Goal: Task Accomplishment & Management: Manage account settings

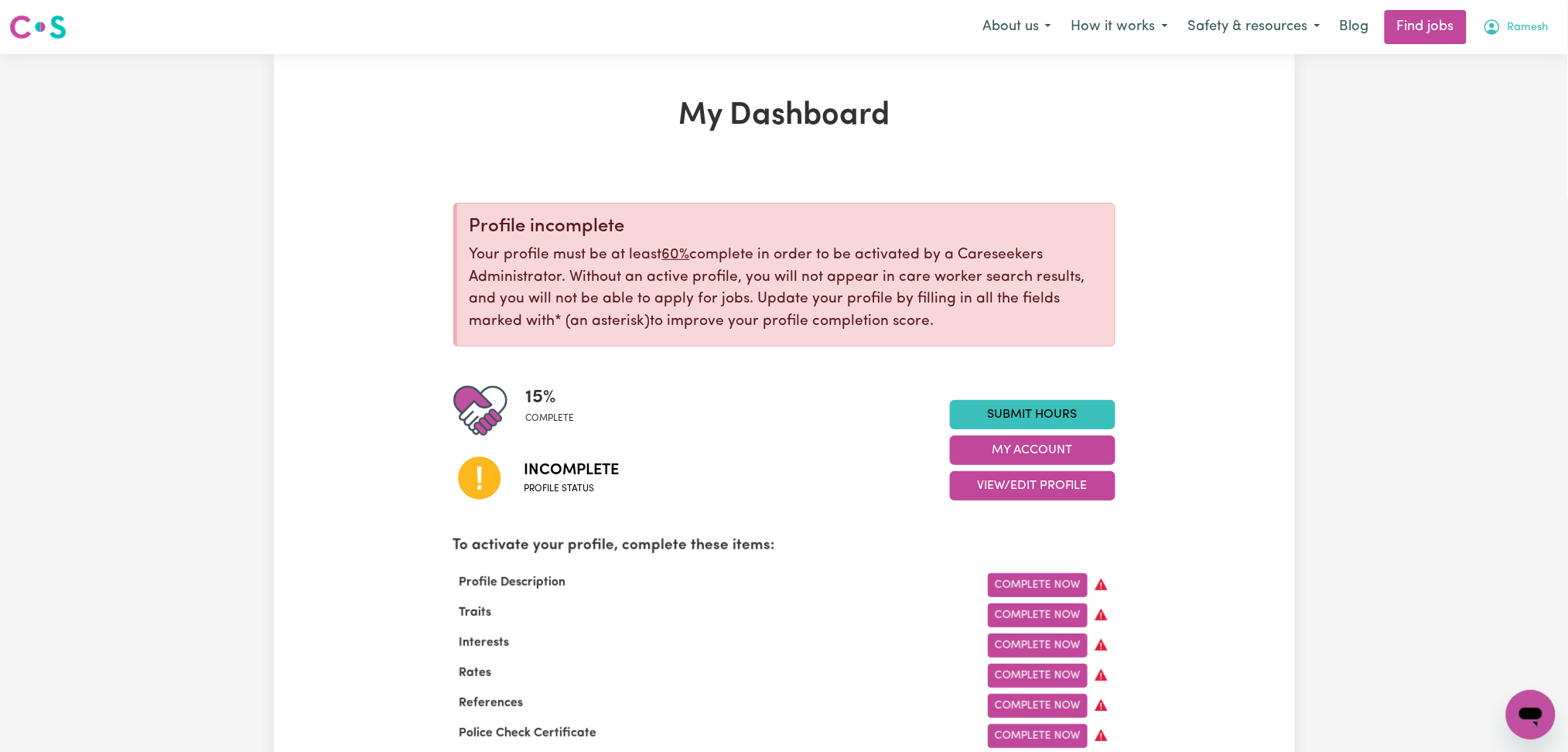
click at [1537, 24] on span "Ramesh" at bounding box center [1528, 27] width 41 height 17
click at [1517, 111] on link "Logout" at bounding box center [1496, 119] width 122 height 30
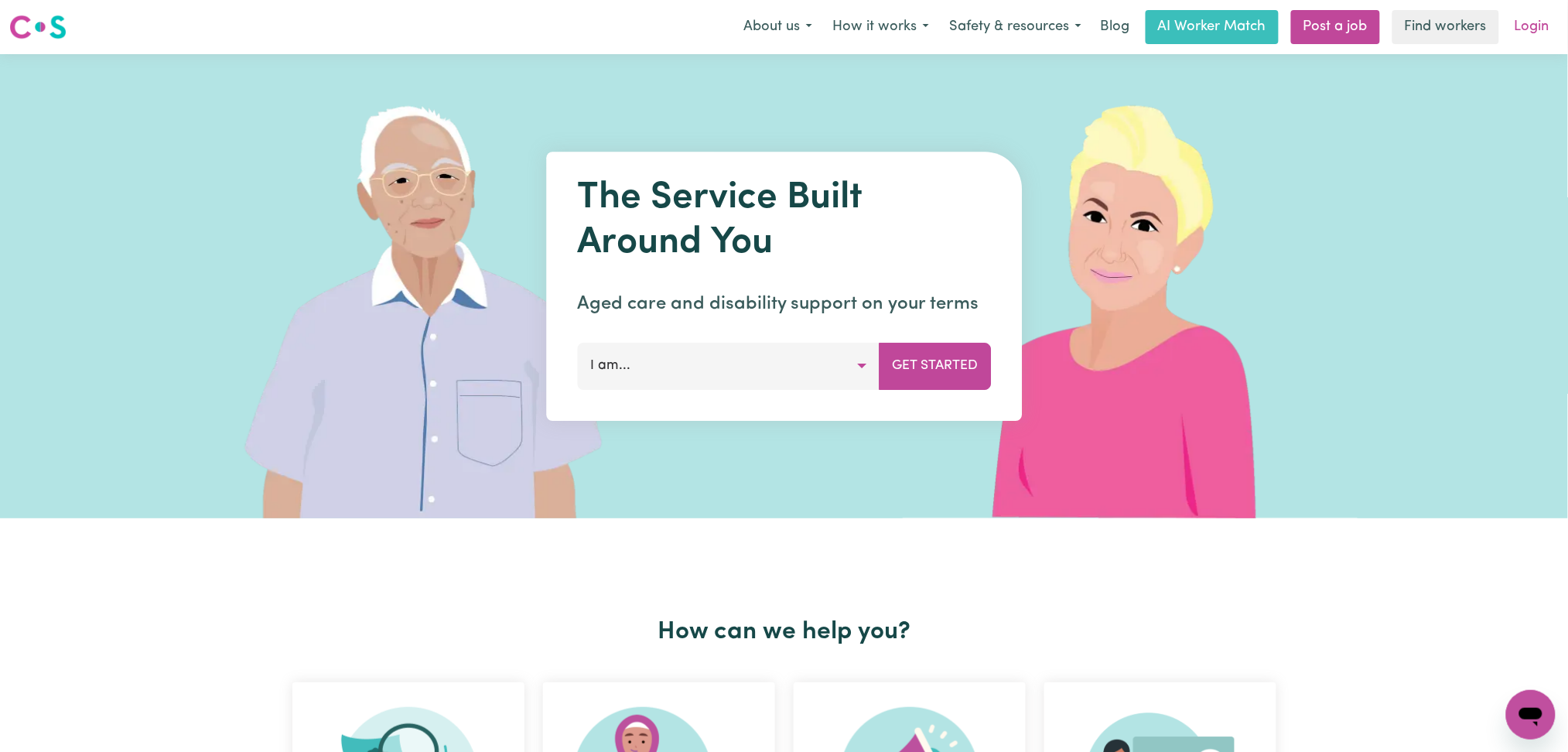
click at [1520, 24] on link "Login" at bounding box center [1531, 27] width 53 height 34
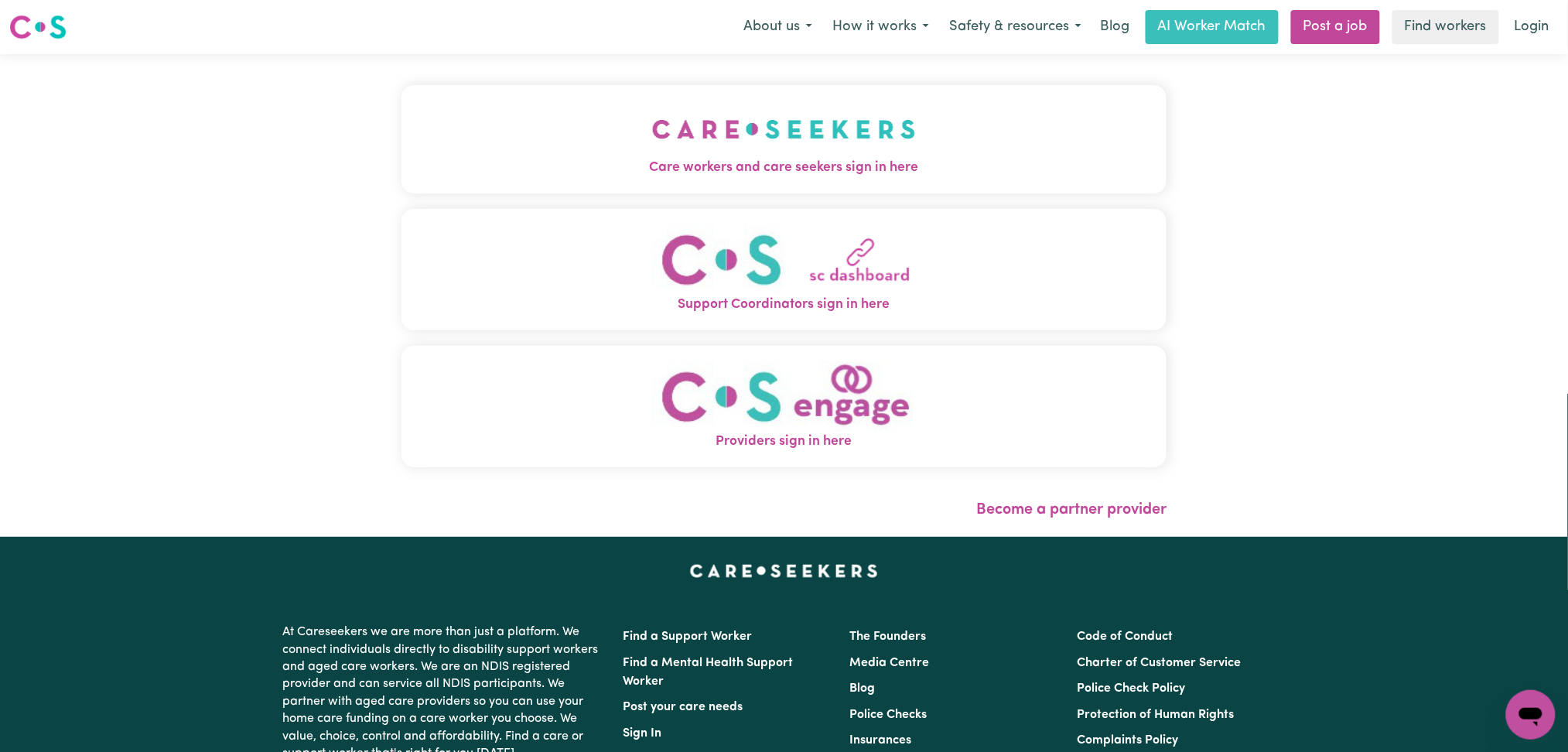
click at [652, 123] on img "Care workers and care seekers sign in here" at bounding box center [784, 129] width 264 height 58
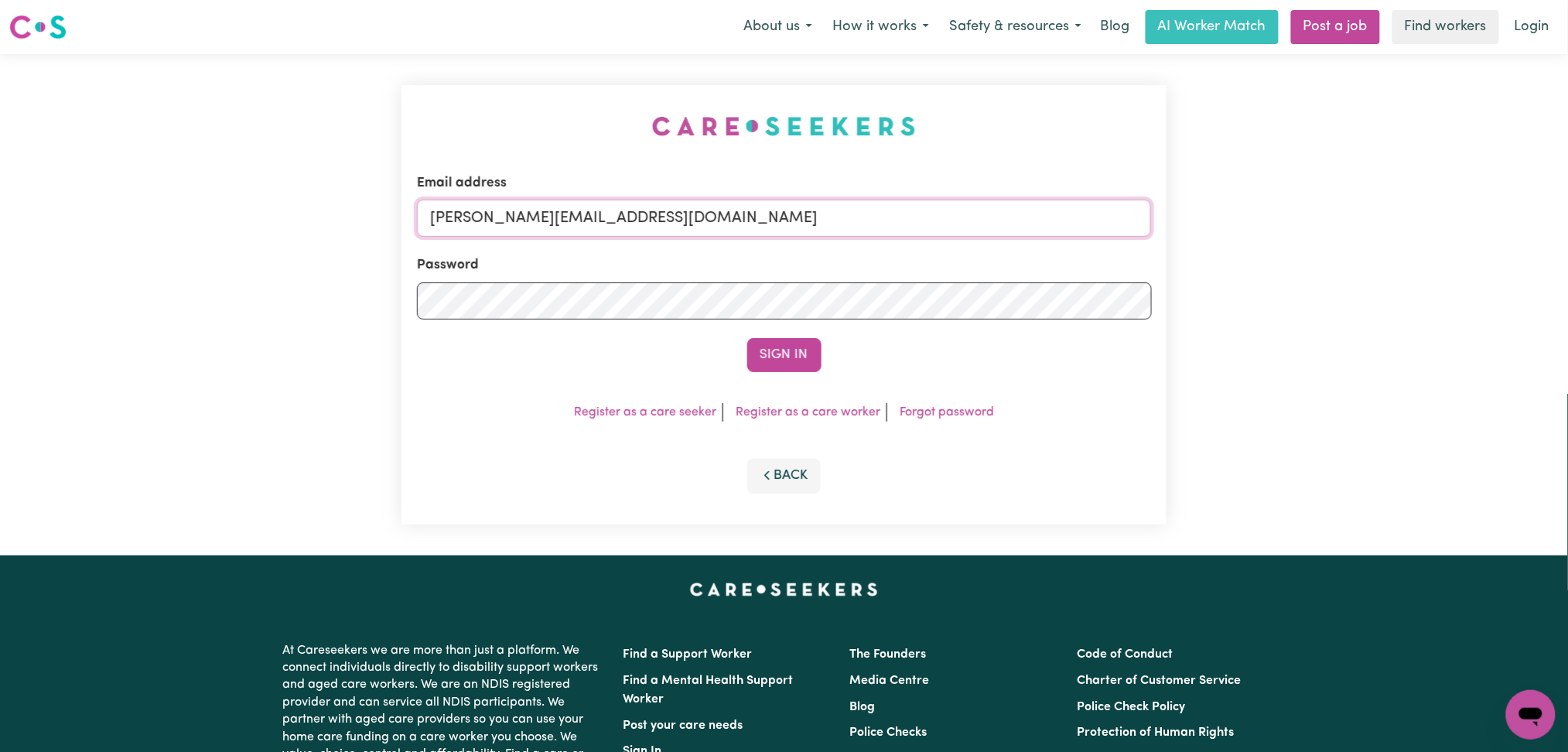
click at [611, 224] on input "[PERSON_NAME][EMAIL_ADDRESS][DOMAIN_NAME]" at bounding box center [784, 217] width 735 height 37
drag, startPoint x: 513, startPoint y: 213, endPoint x: 903, endPoint y: 212, distance: 390.0
click at [903, 212] on input "Superuser~[EMAIL_ADDRESS][DOMAIN_NAME]" at bounding box center [784, 217] width 735 height 37
type input "Superuser~[EMAIL_ADDRESS][DOMAIN_NAME]"
click at [784, 345] on button "Sign In" at bounding box center [784, 355] width 74 height 34
